Goal: Task Accomplishment & Management: Manage account settings

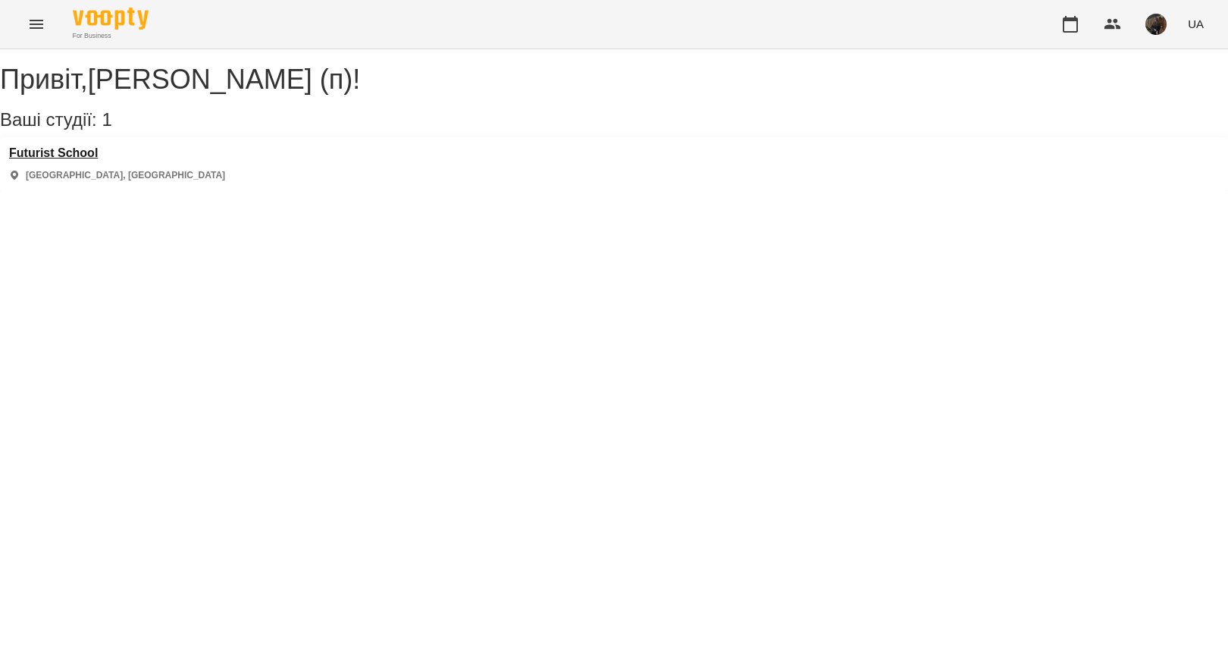
click at [99, 160] on h3 "Futurist School" at bounding box center [117, 153] width 216 height 14
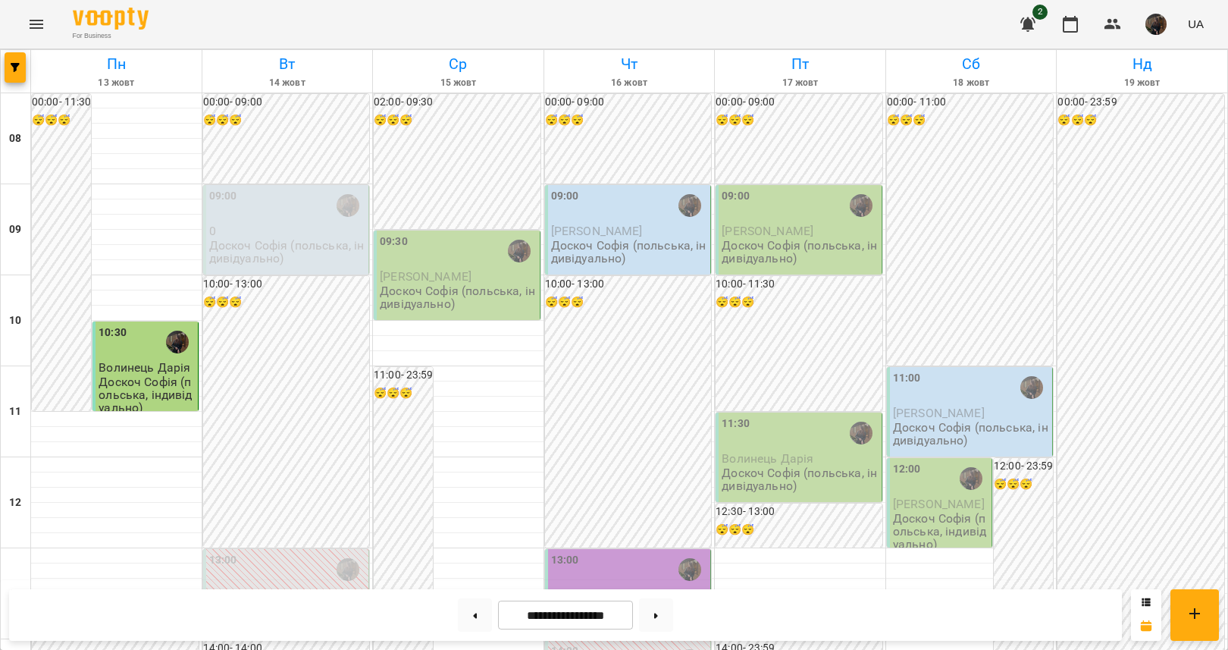
scroll to position [42, 0]
click at [269, 188] on div "09:00" at bounding box center [287, 205] width 157 height 35
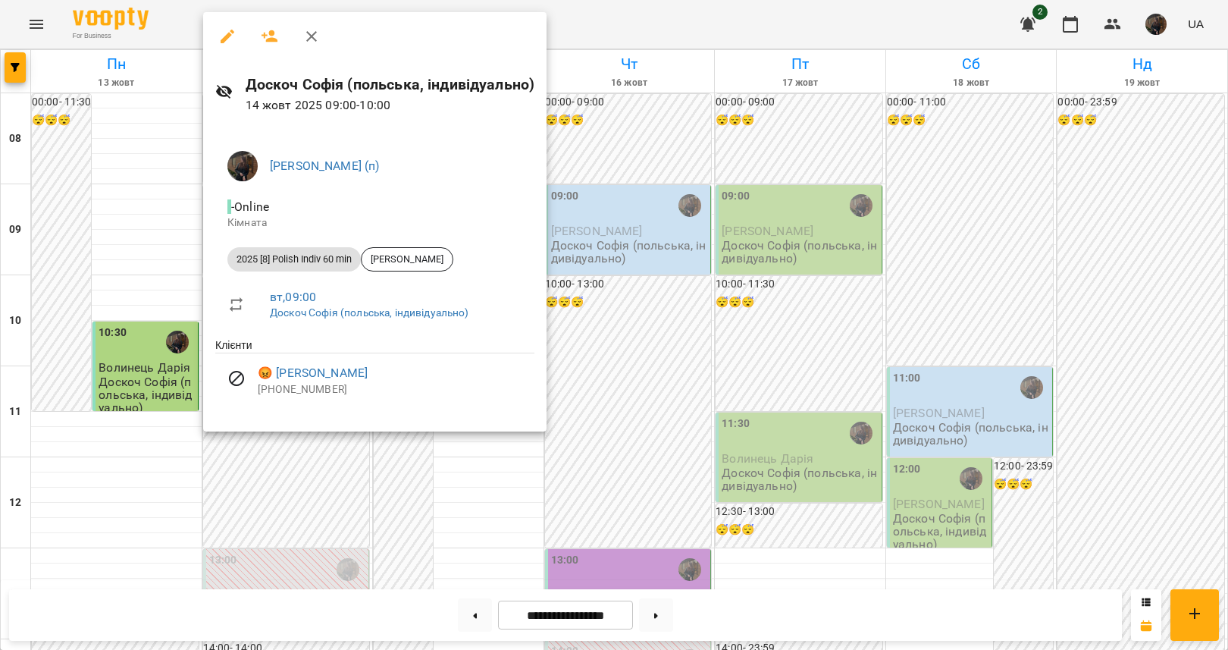
click at [283, 556] on div at bounding box center [614, 325] width 1228 height 650
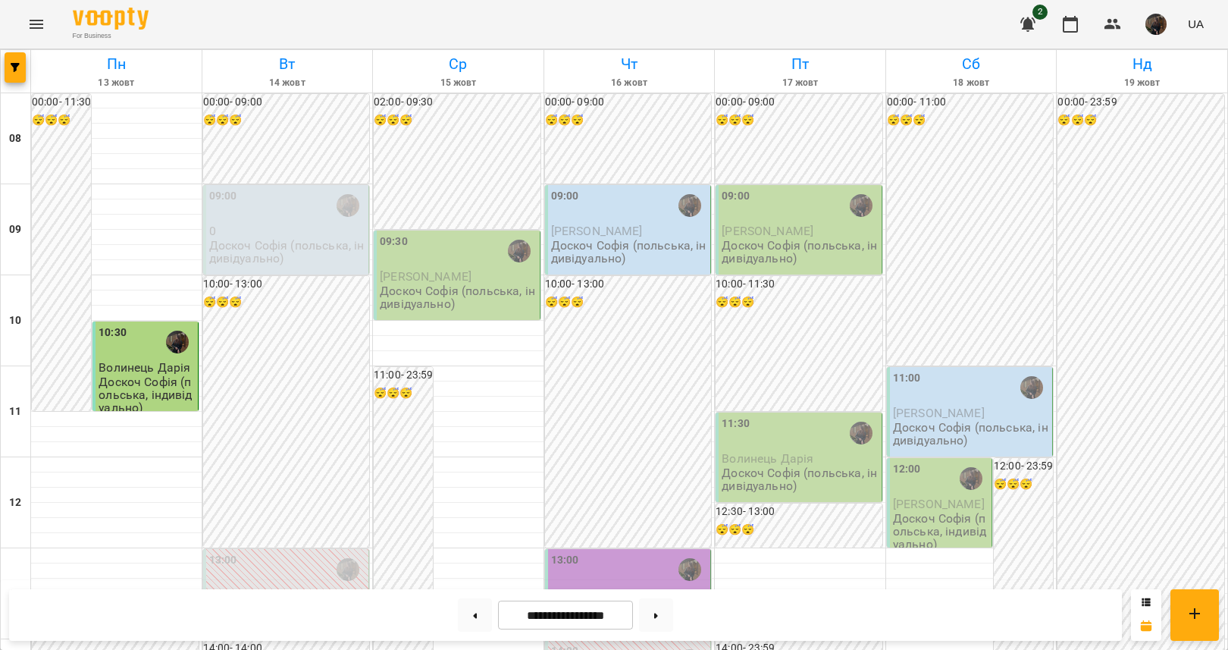
scroll to position [528, 0]
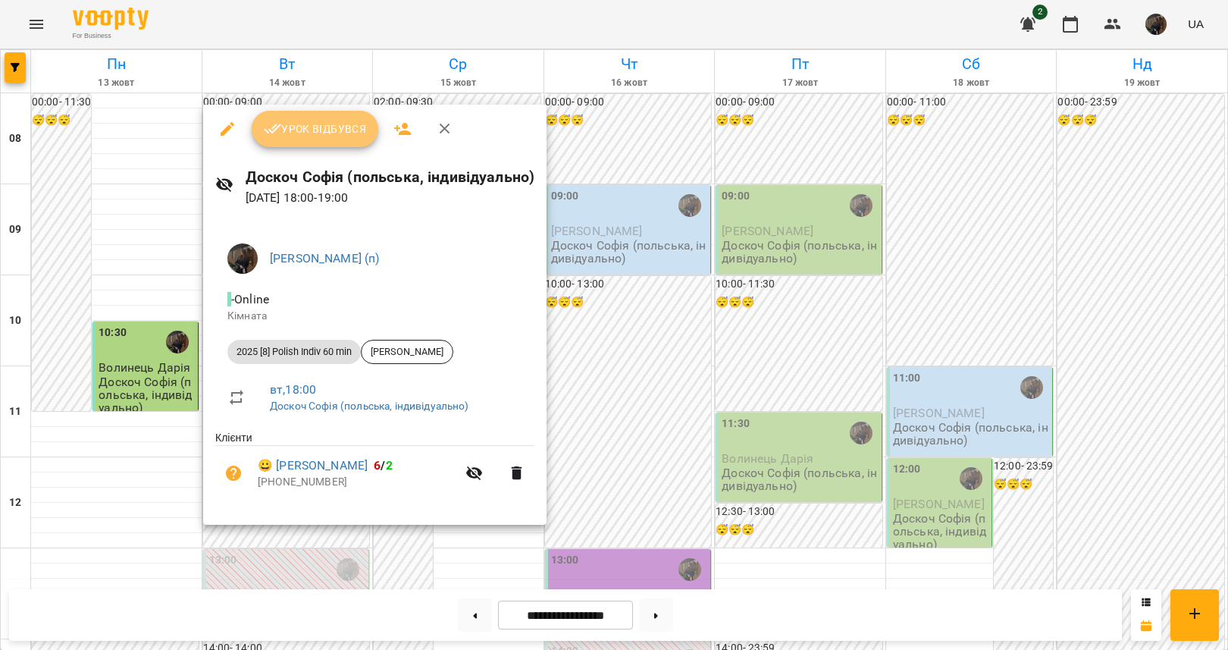
click at [306, 132] on span "Урок відбувся" at bounding box center [315, 129] width 103 height 18
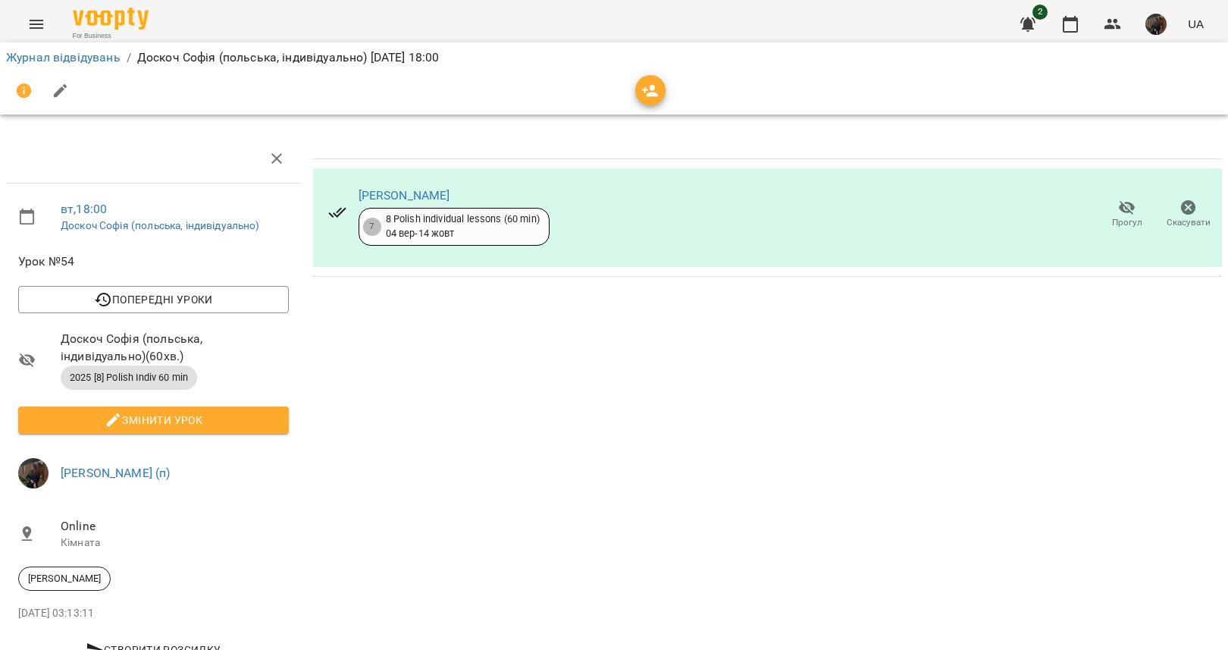
click at [100, 49] on li "Журнал відвідувань" at bounding box center [63, 58] width 114 height 18
click at [111, 58] on link "Журнал відвідувань" at bounding box center [63, 57] width 114 height 14
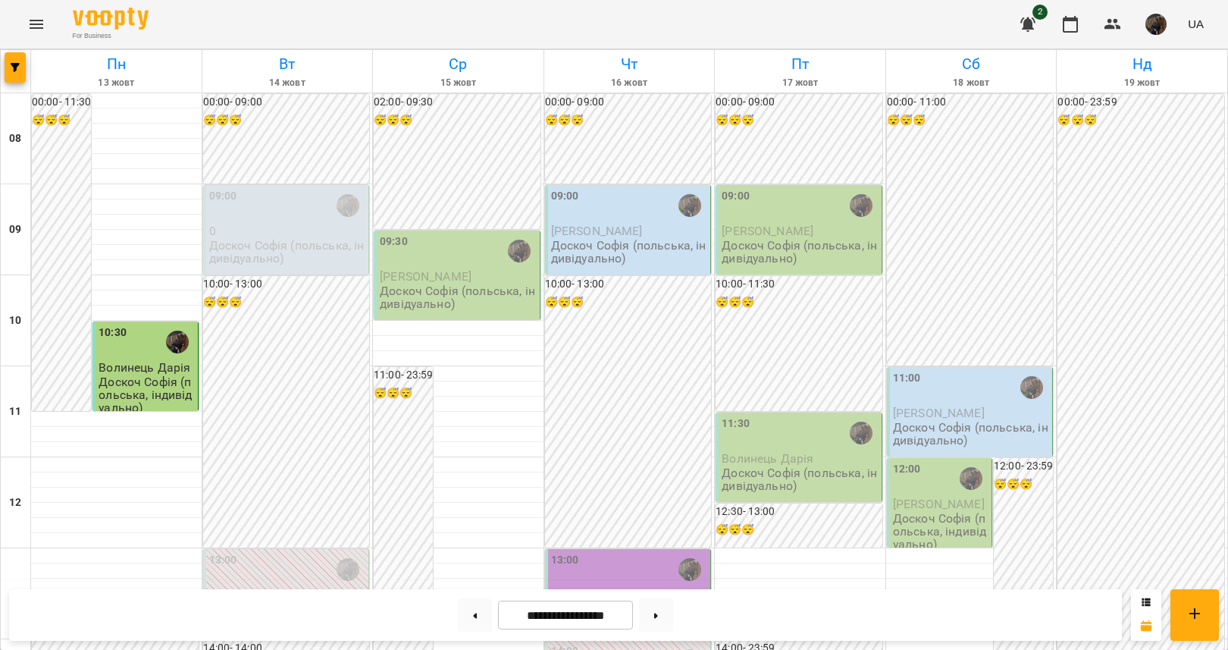
scroll to position [568, 0]
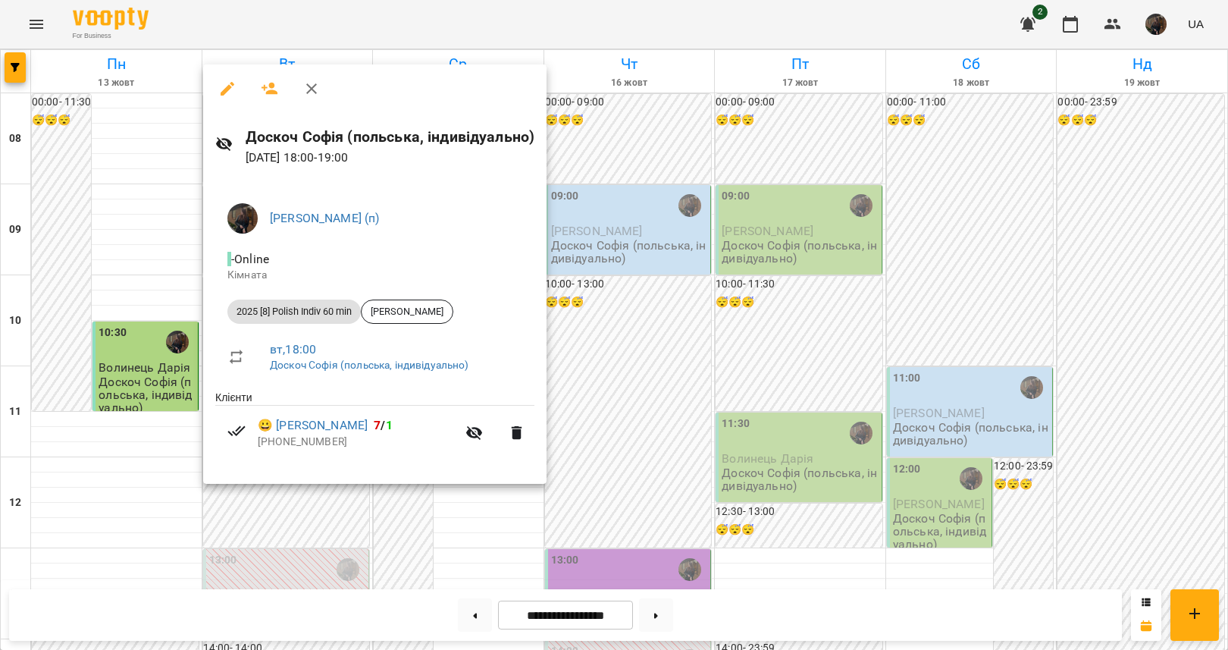
click at [273, 512] on div at bounding box center [614, 325] width 1228 height 650
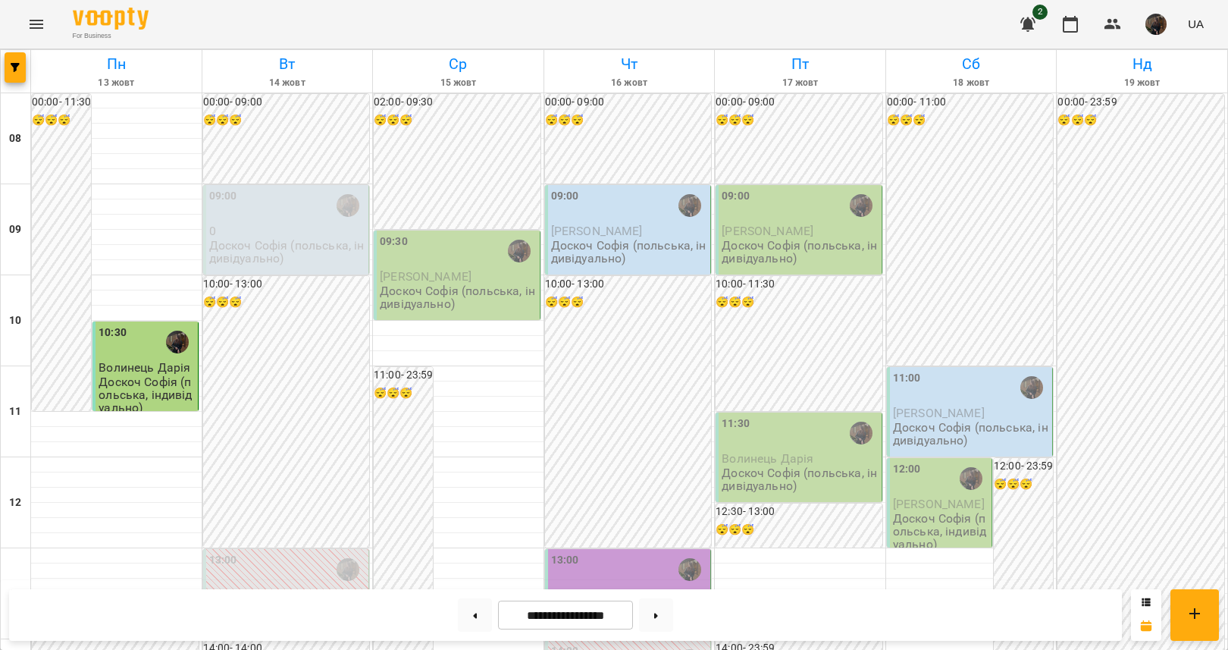
scroll to position [158, 0]
click at [261, 549] on div "13:00 0 Польська А2 з [PERSON_NAME] - пара" at bounding box center [286, 593] width 167 height 89
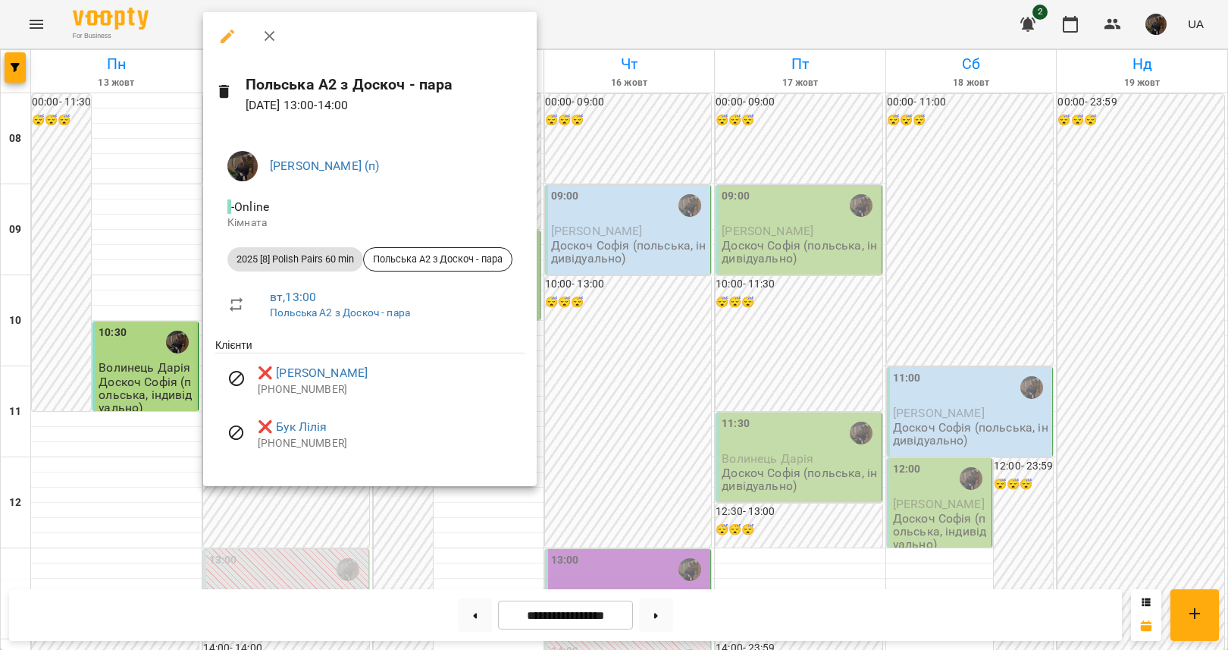
click at [257, 499] on div at bounding box center [614, 325] width 1228 height 650
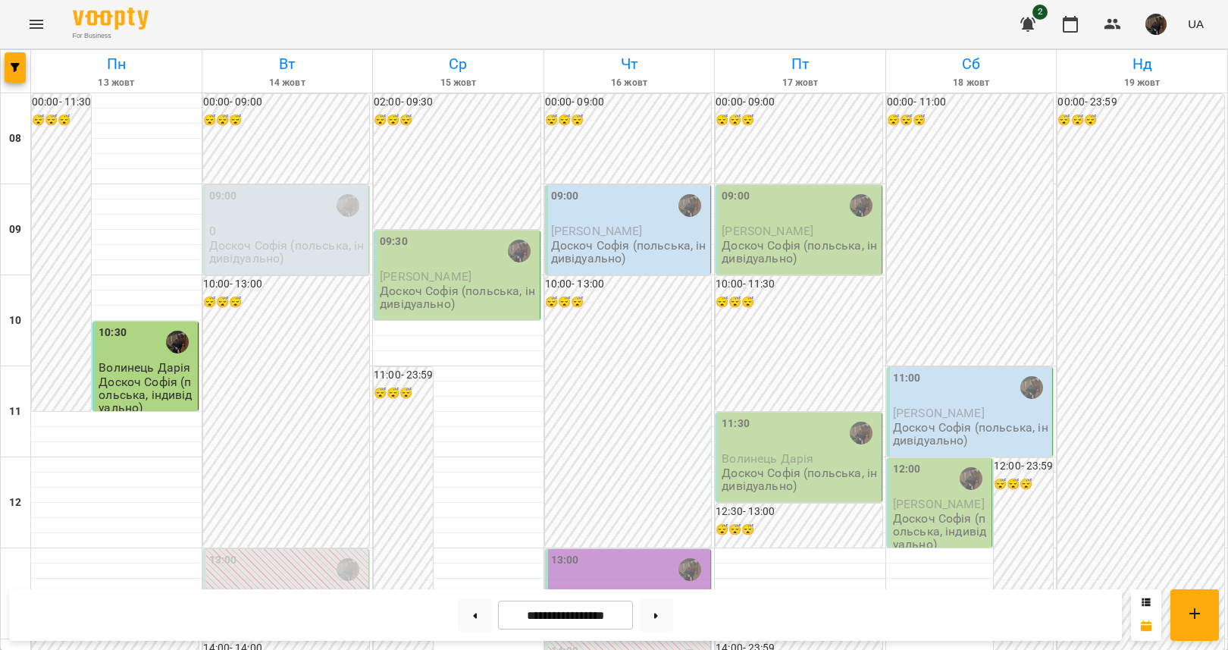
scroll to position [0, 0]
click at [235, 283] on h6 "10:00 - 13:00" at bounding box center [286, 284] width 167 height 17
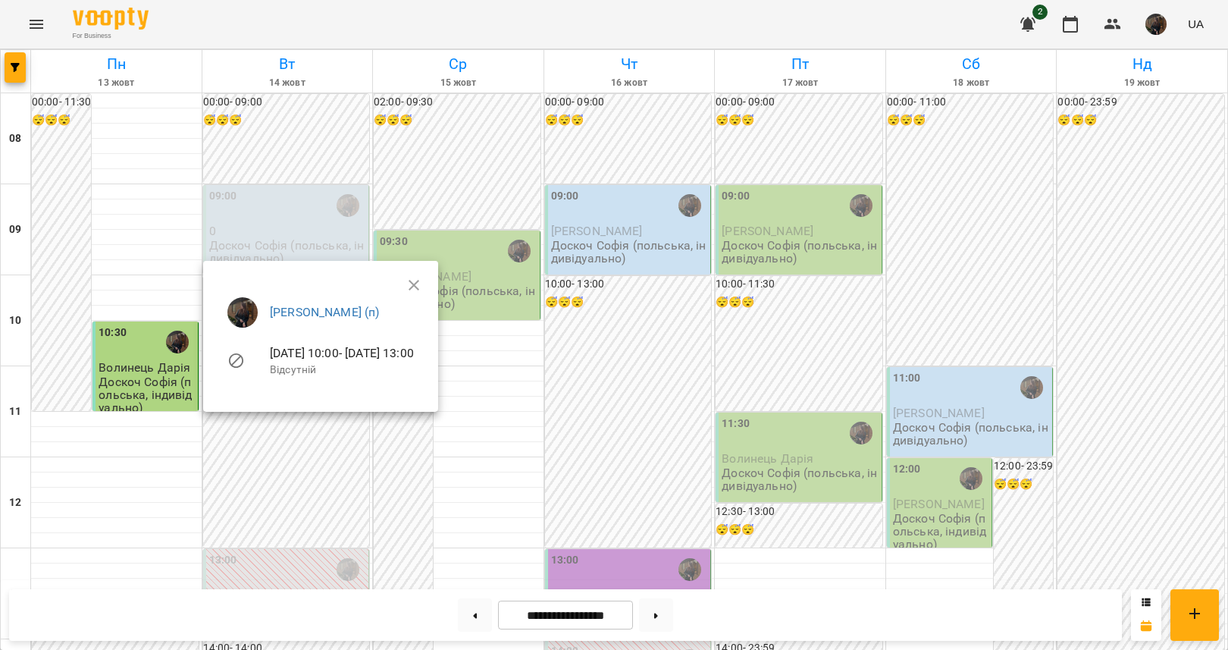
click at [243, 237] on div at bounding box center [614, 325] width 1228 height 650
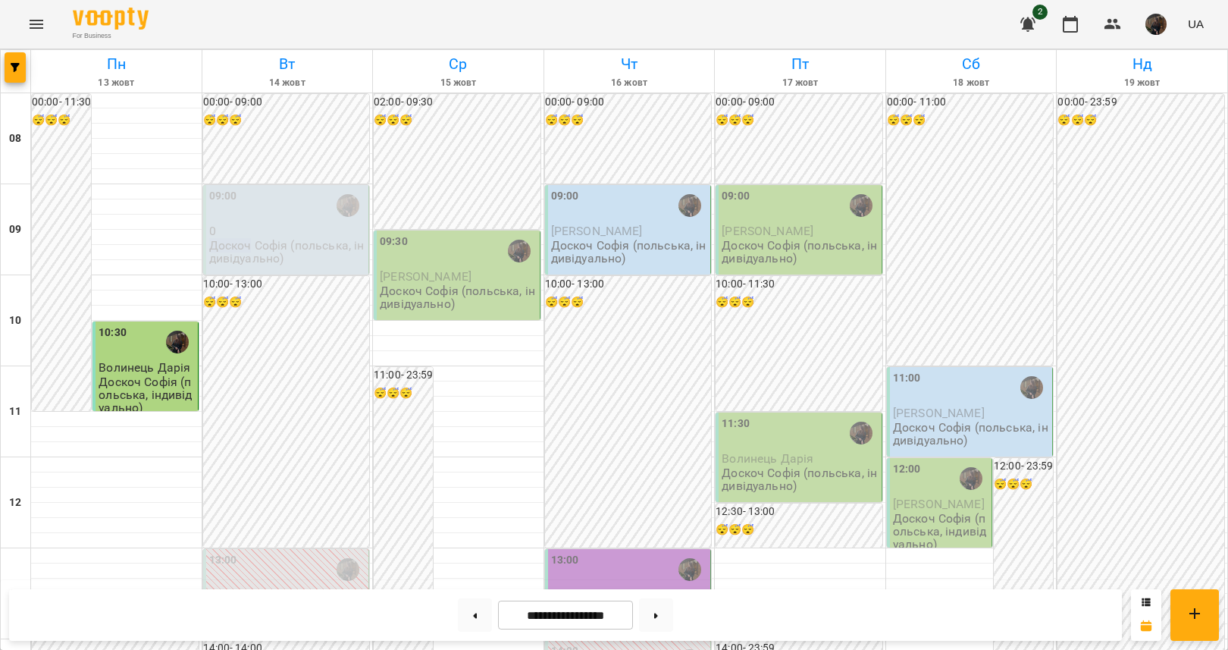
click at [243, 239] on p "Доскоч Софія (польська, індивідуально)" at bounding box center [287, 252] width 157 height 27
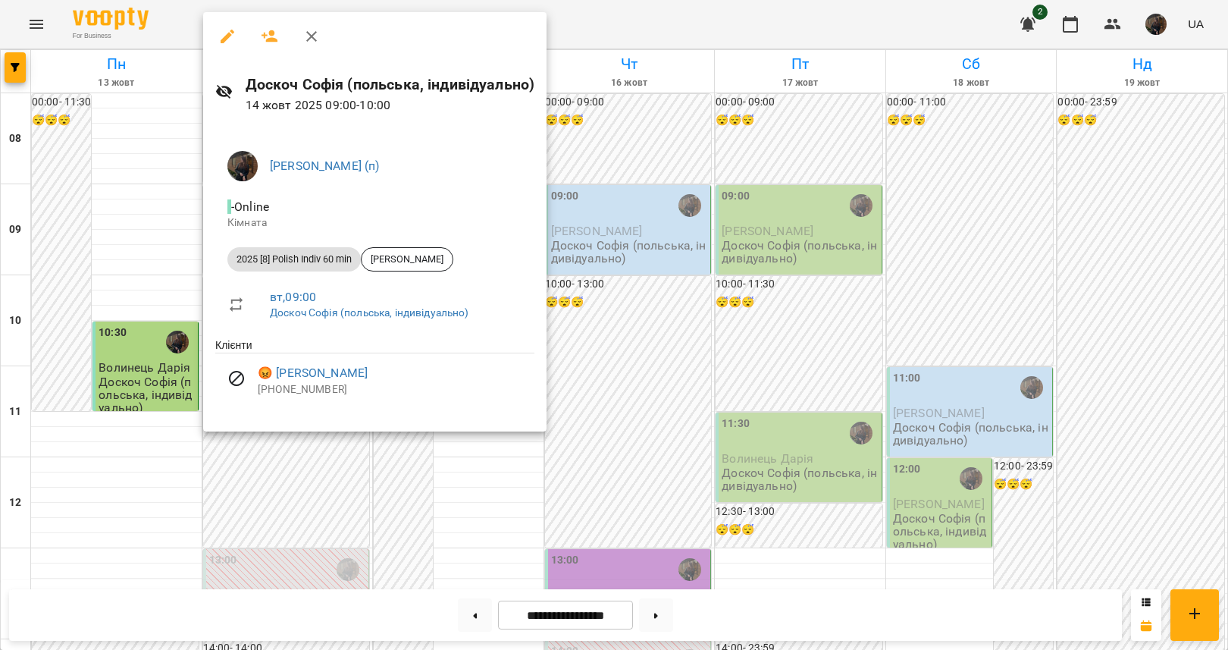
click at [240, 534] on div at bounding box center [614, 325] width 1228 height 650
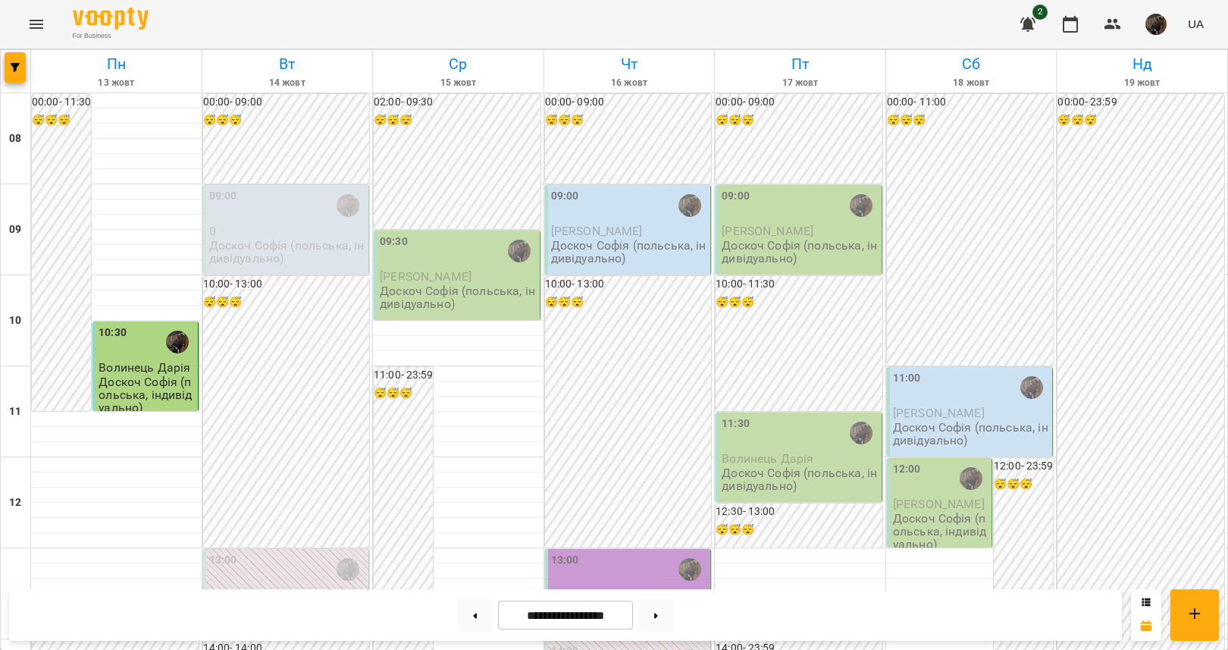
click at [1155, 30] on img "button" at bounding box center [1155, 24] width 21 height 21
click at [1110, 53] on span "[PERSON_NAME] (п)" at bounding box center [1065, 58] width 102 height 18
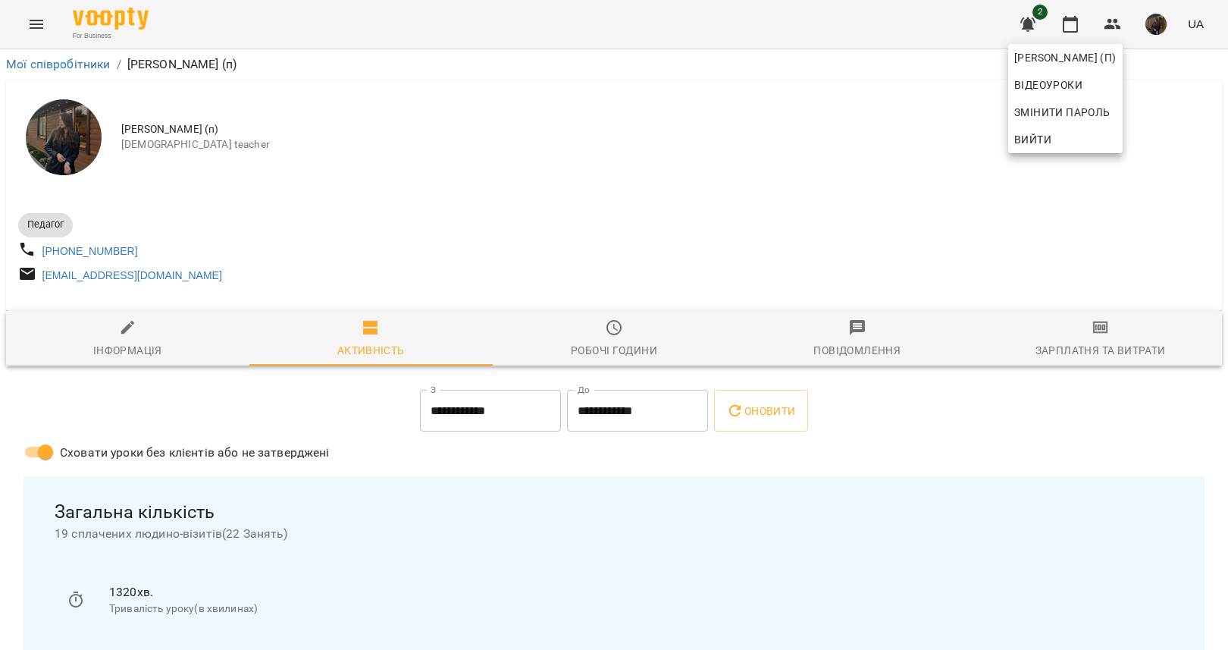
click at [1110, 327] on div at bounding box center [614, 325] width 1228 height 650
click at [1095, 350] on div "Зарплатня та Витрати" at bounding box center [1100, 350] width 130 height 18
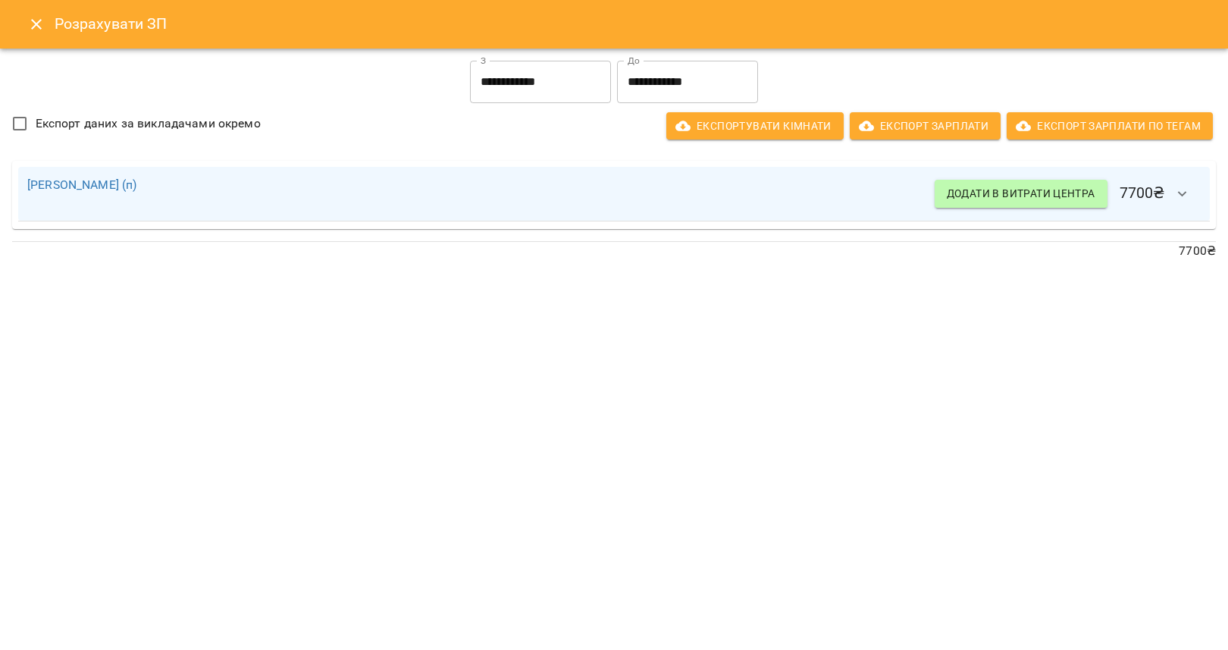
click at [20, 25] on button "Close" at bounding box center [36, 24] width 36 height 36
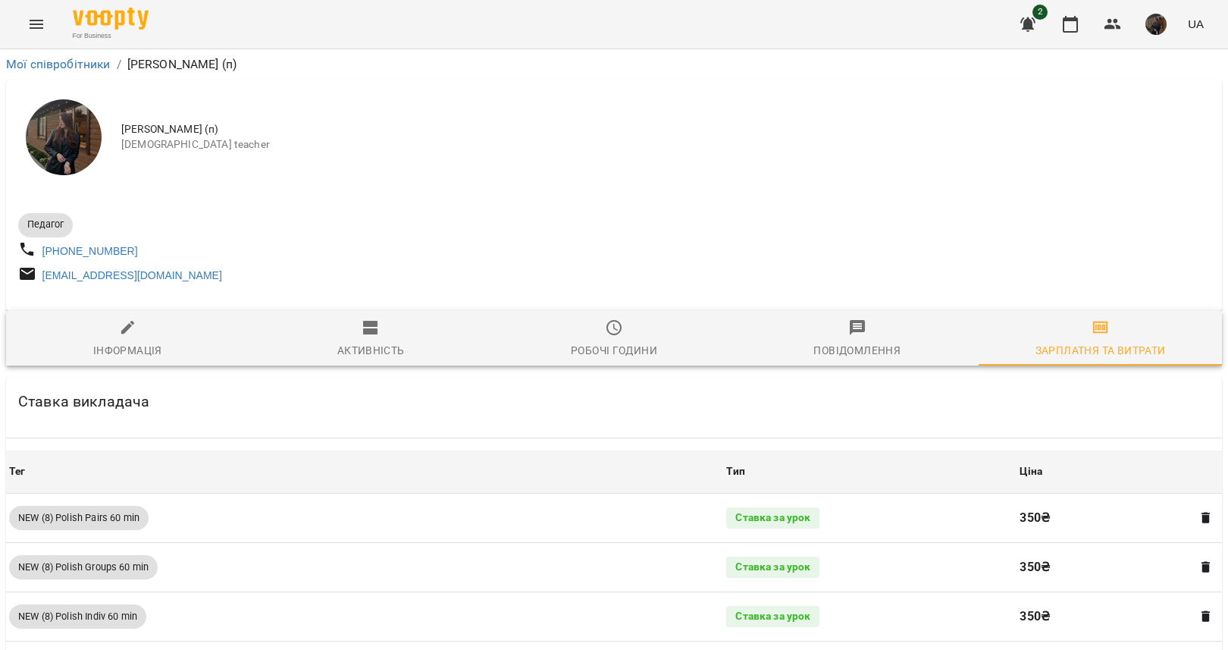
scroll to position [0, 0]
click at [98, 26] on img at bounding box center [111, 19] width 76 height 22
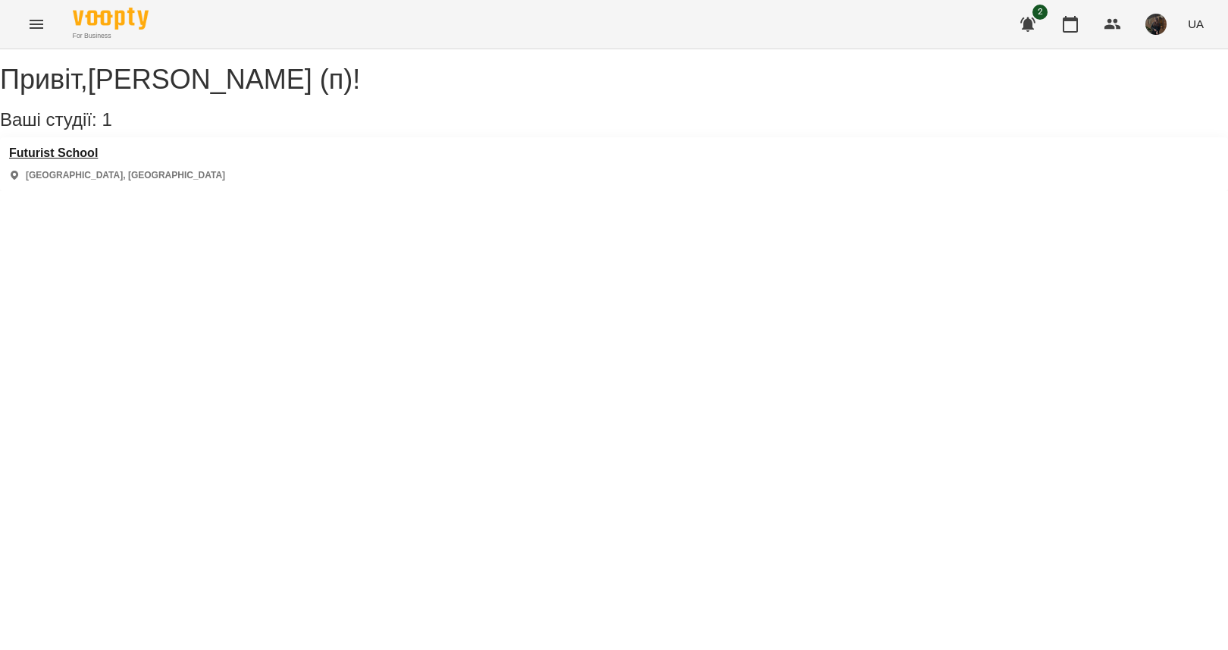
click at [99, 160] on h3 "Futurist School" at bounding box center [117, 153] width 216 height 14
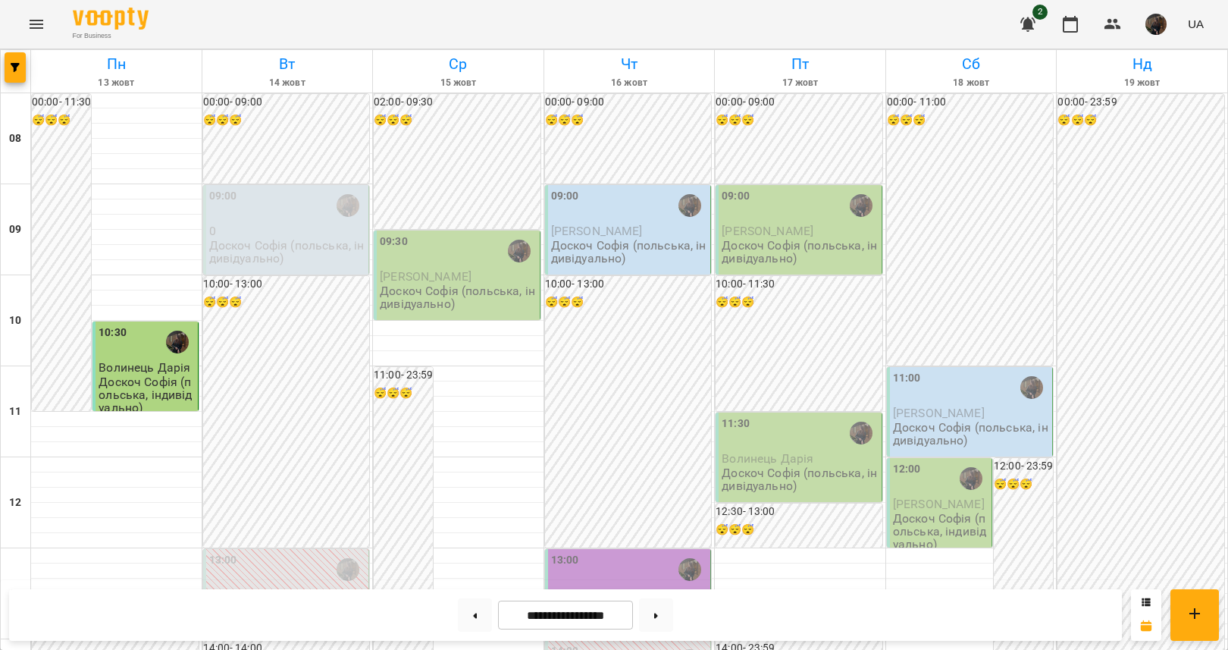
click at [277, 232] on p "0" at bounding box center [287, 230] width 157 height 13
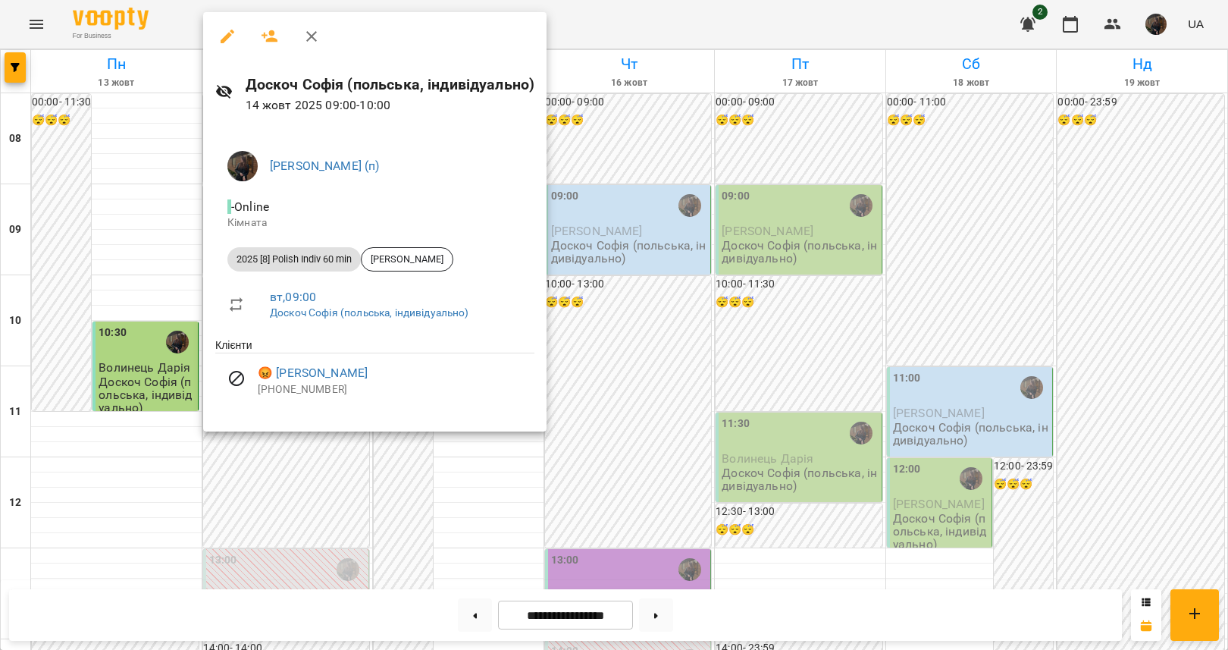
click at [161, 309] on div at bounding box center [614, 325] width 1228 height 650
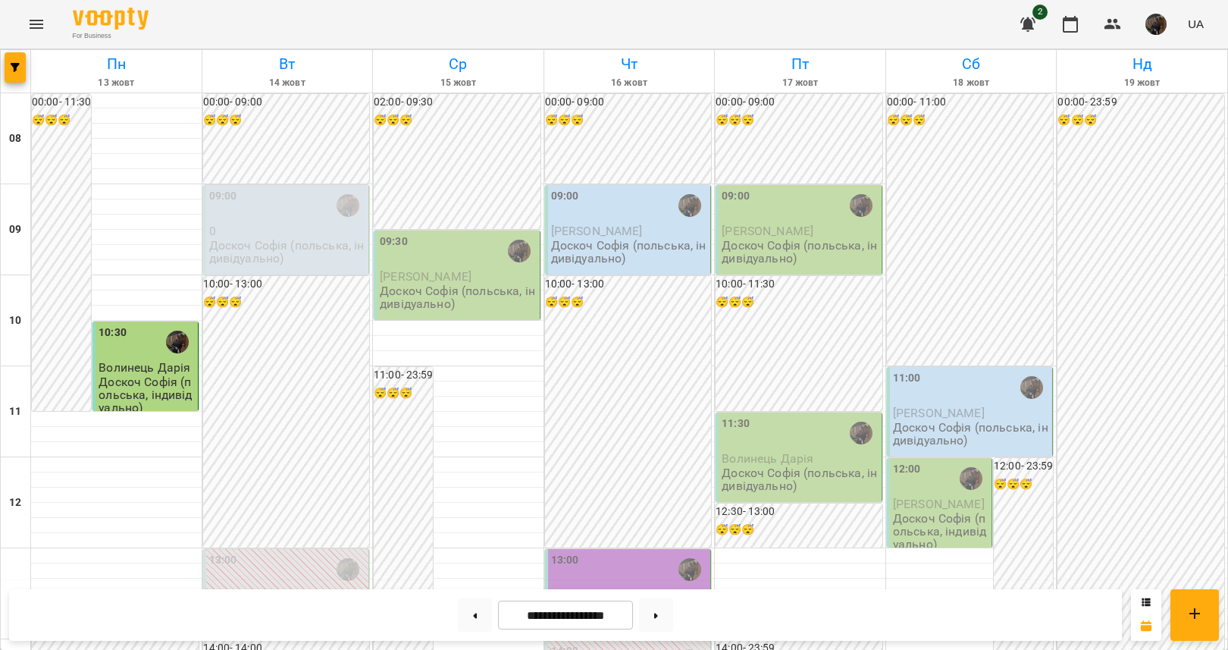
click at [503, 268] on div "09:30" at bounding box center [458, 251] width 157 height 36
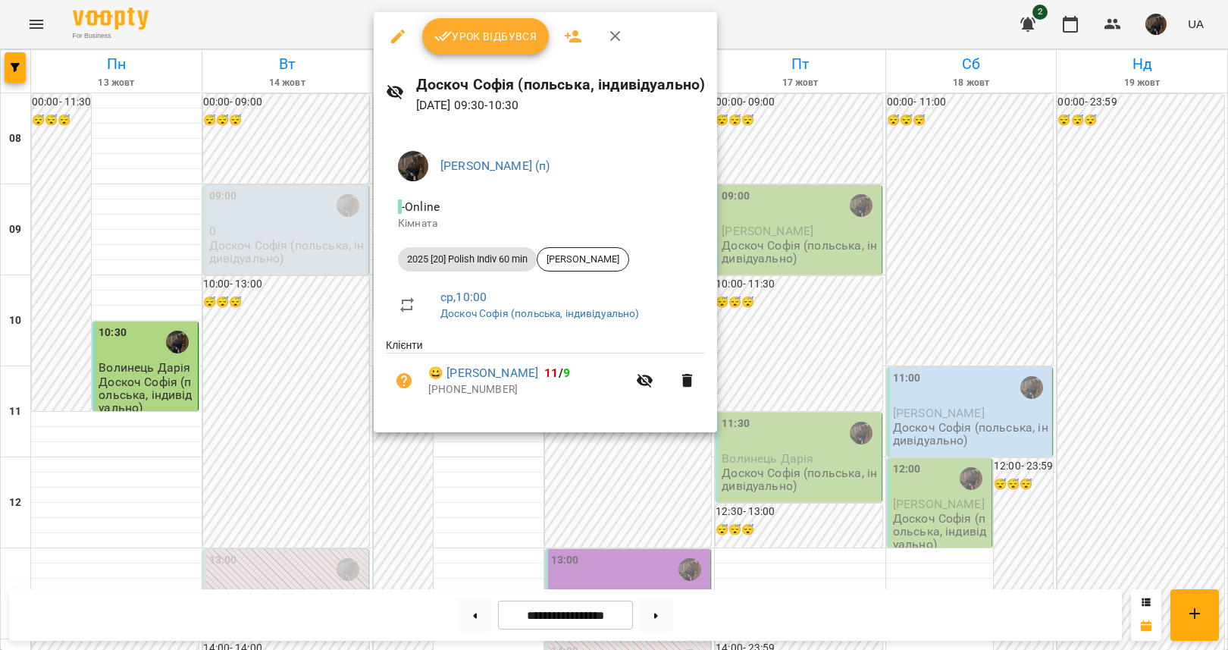
click at [274, 256] on div at bounding box center [614, 325] width 1228 height 650
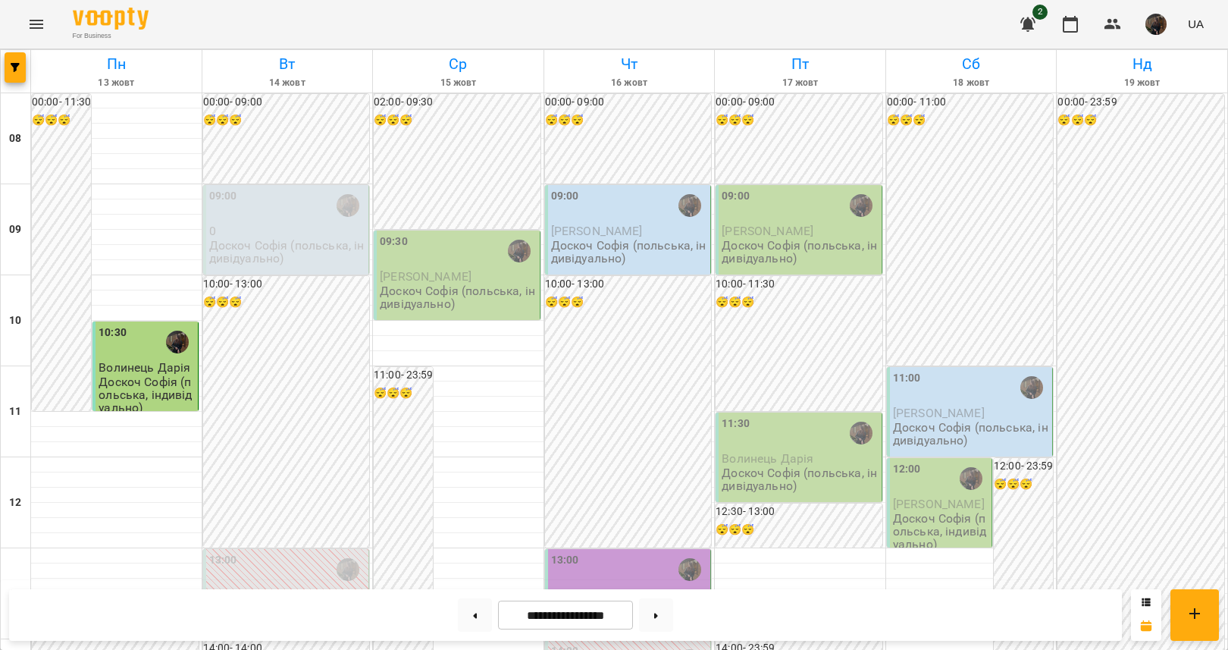
scroll to position [572, 0]
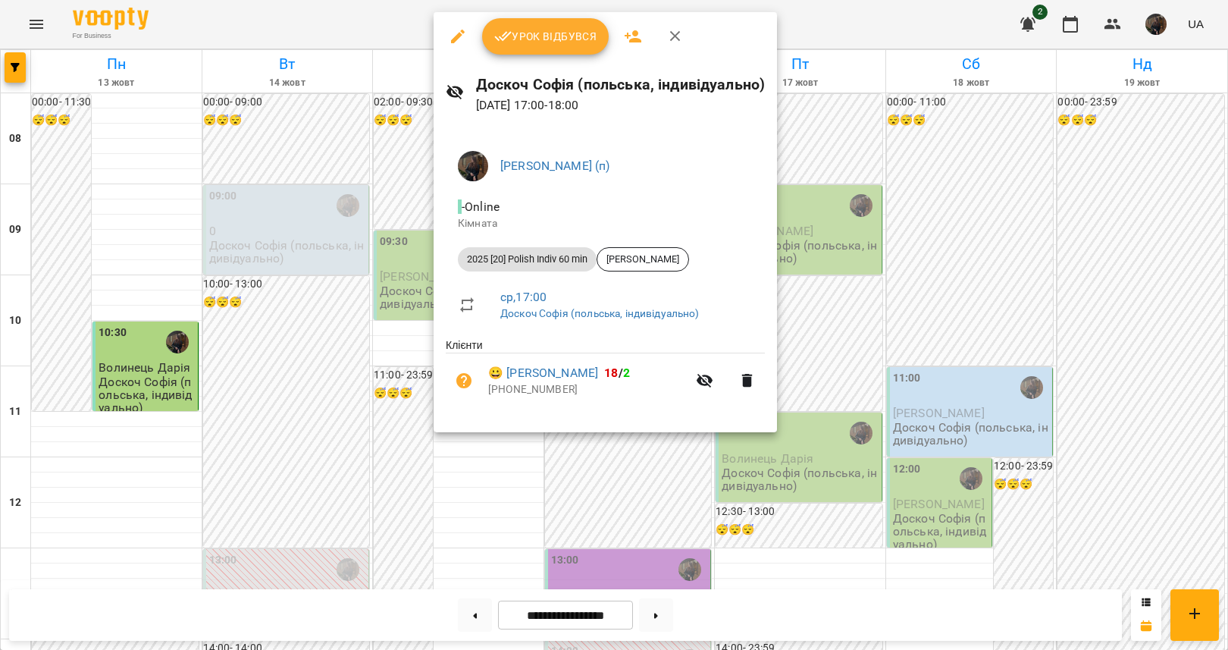
click at [343, 366] on div at bounding box center [614, 325] width 1228 height 650
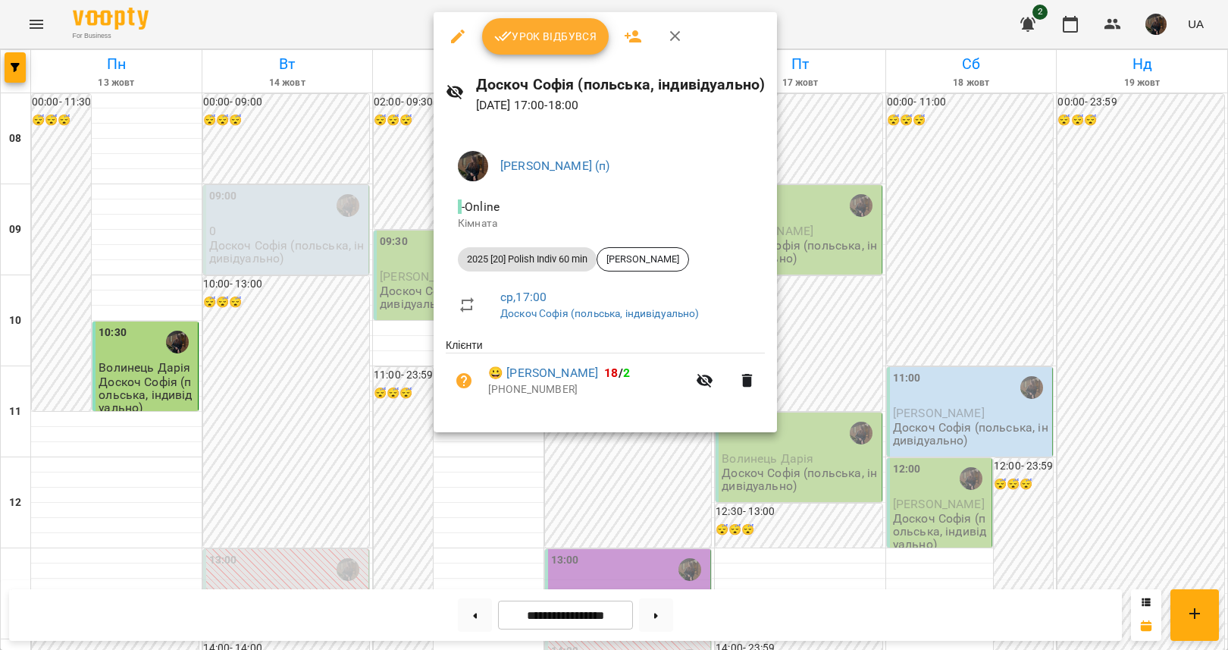
click at [412, 349] on div at bounding box center [614, 325] width 1228 height 650
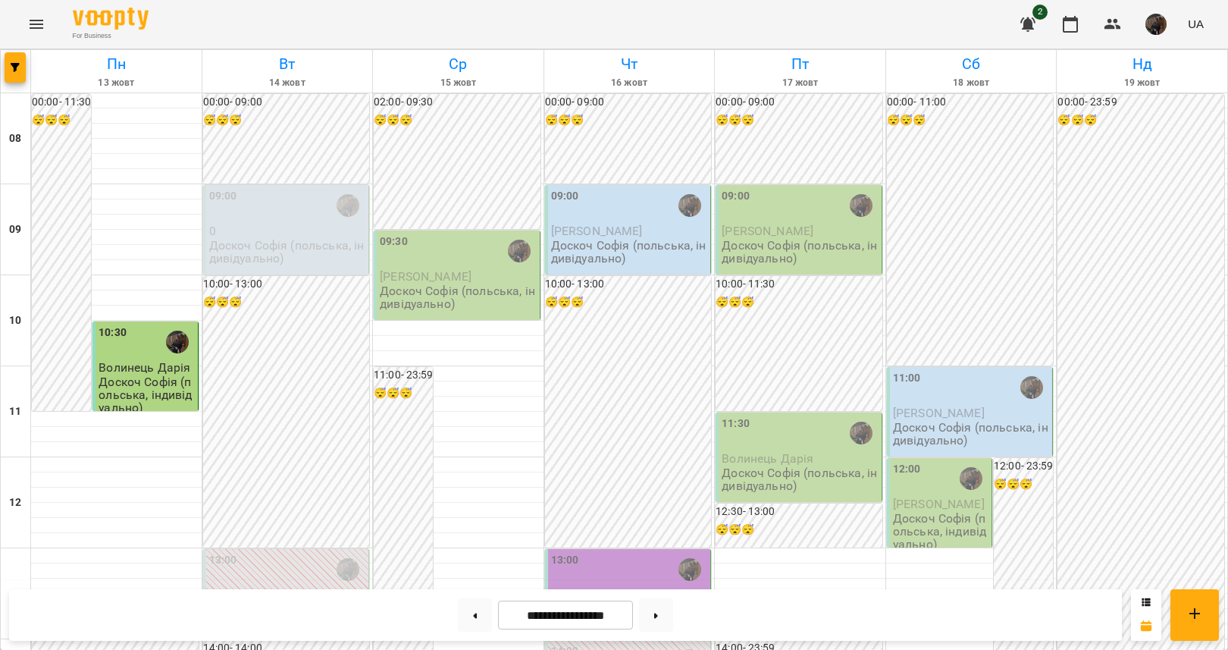
scroll to position [139, 0]
click at [420, 269] on span "[PERSON_NAME]" at bounding box center [426, 276] width 92 height 14
